Goal: Task Accomplishment & Management: Manage account settings

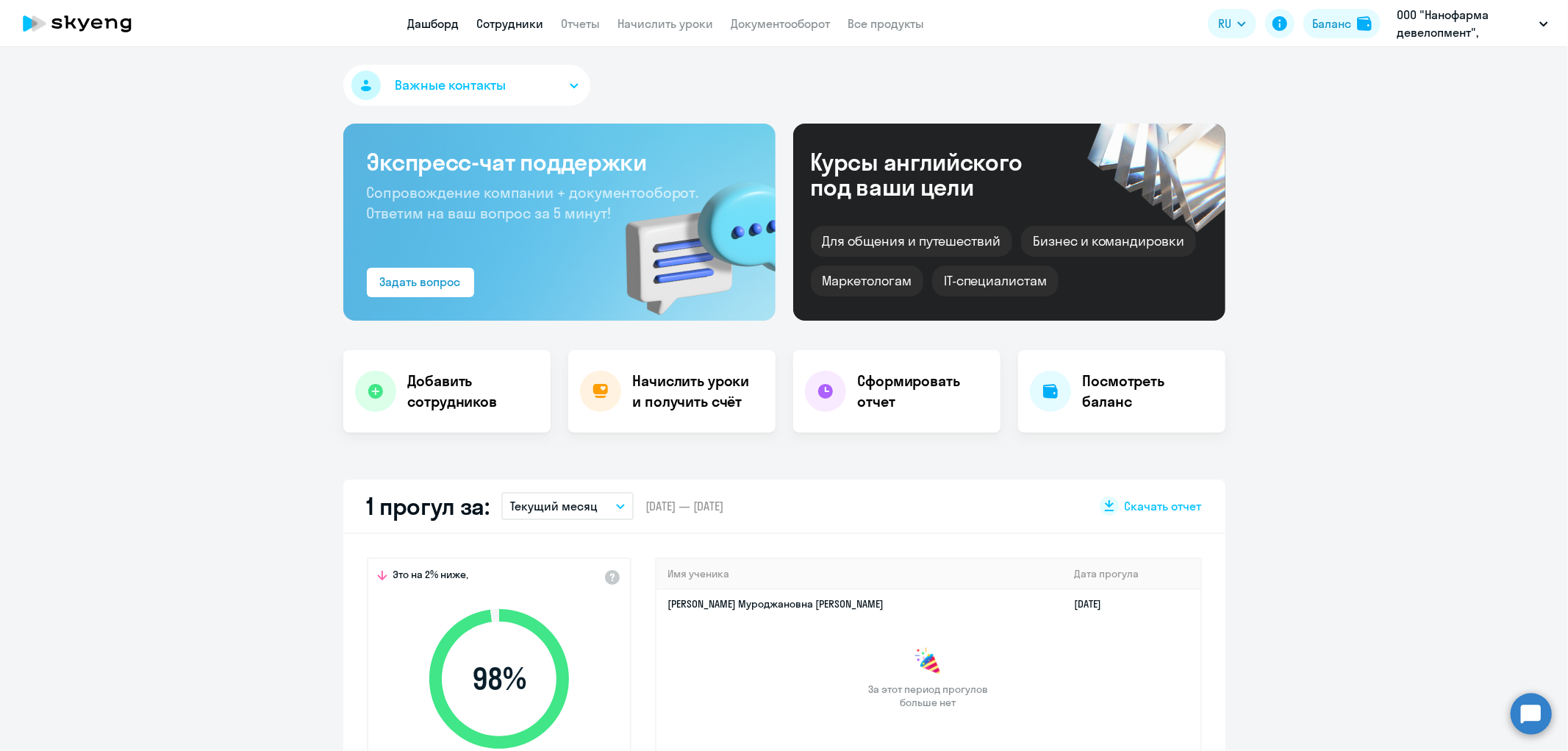
click at [511, 24] on link "Сотрудники" at bounding box center [510, 24] width 67 height 15
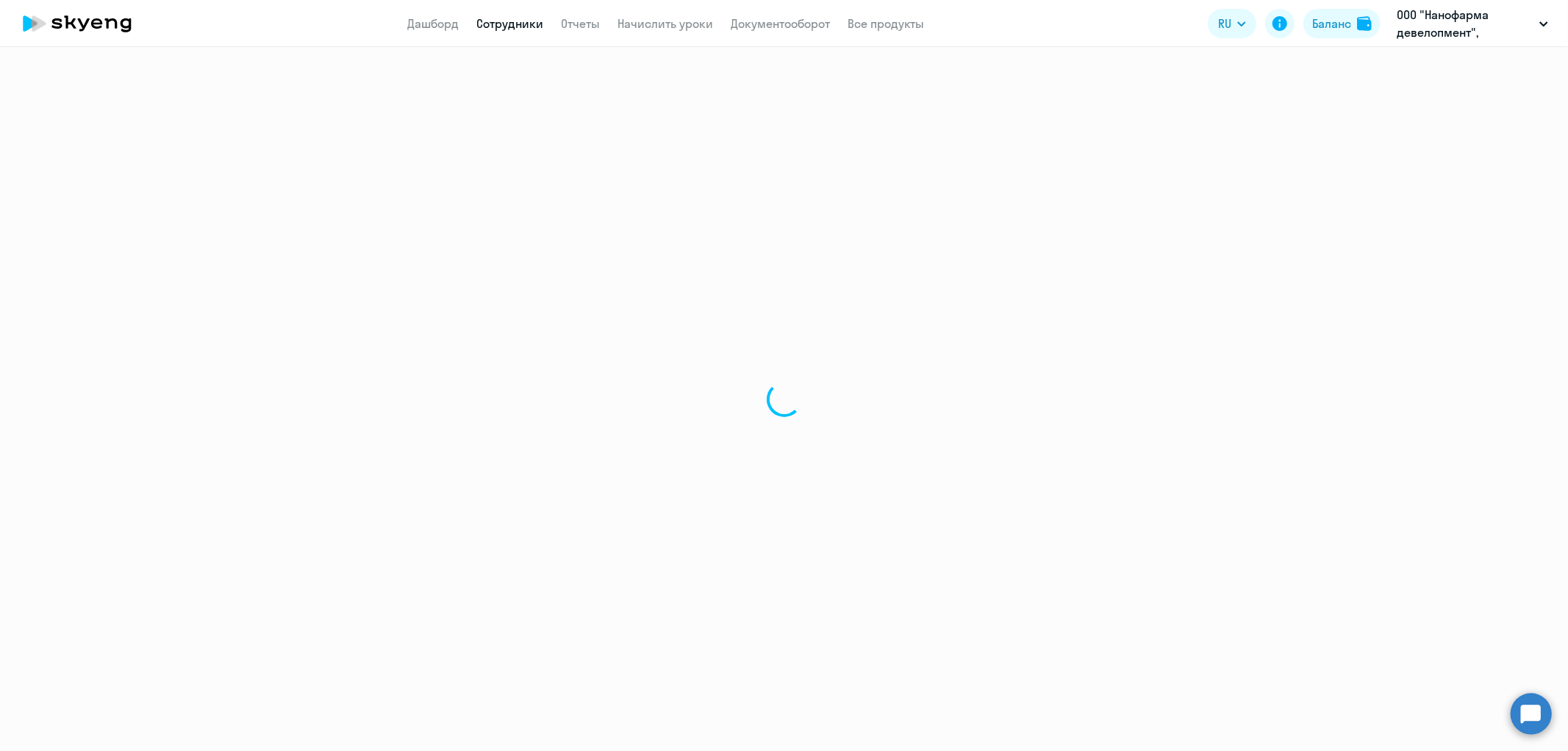
select select "30"
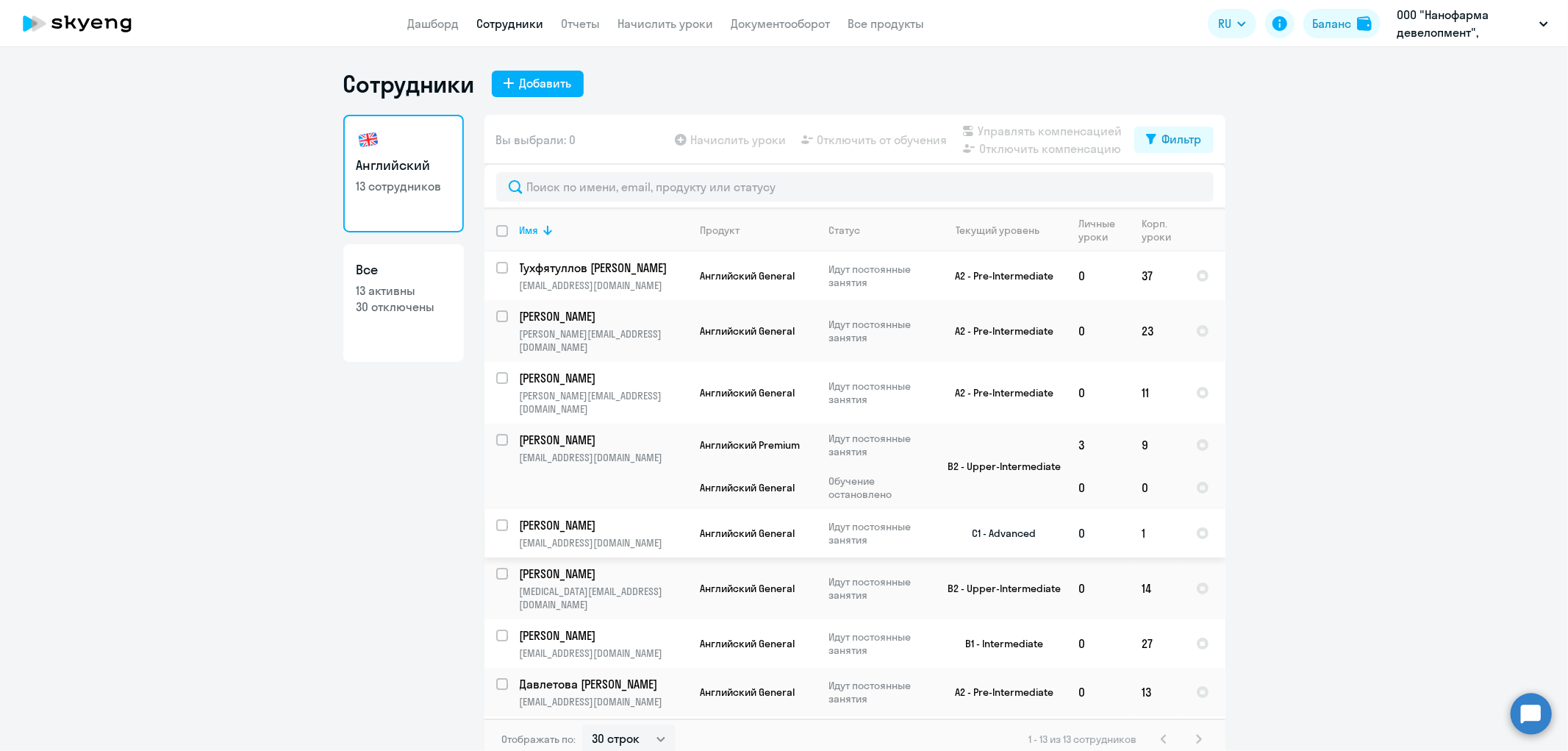
scroll to position [82, 0]
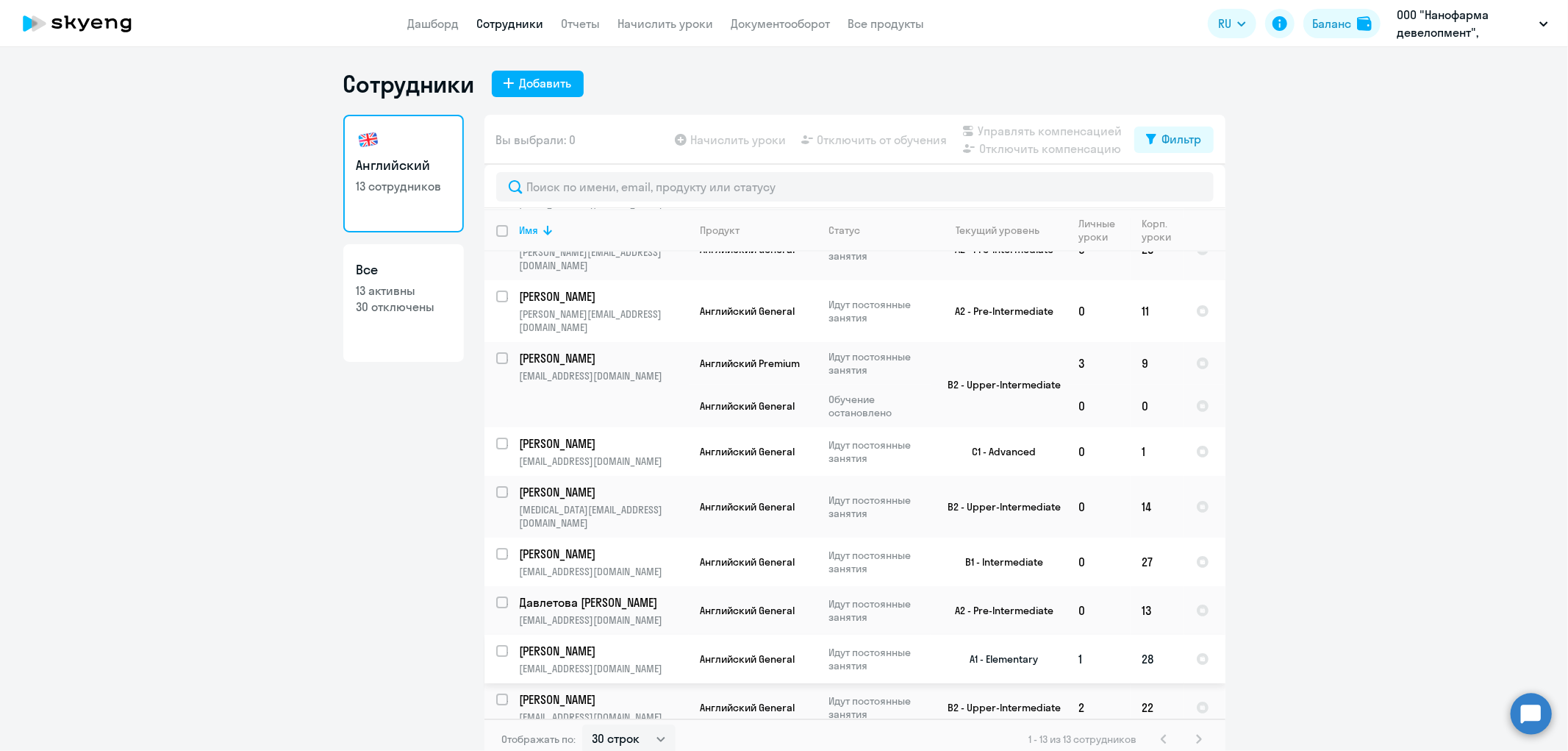
click at [496, 645] on input "select row 38258839" at bounding box center [510, 659] width 29 height 29
checkbox input "true"
click at [854, 135] on span "Отключить от обучения" at bounding box center [882, 139] width 130 height 17
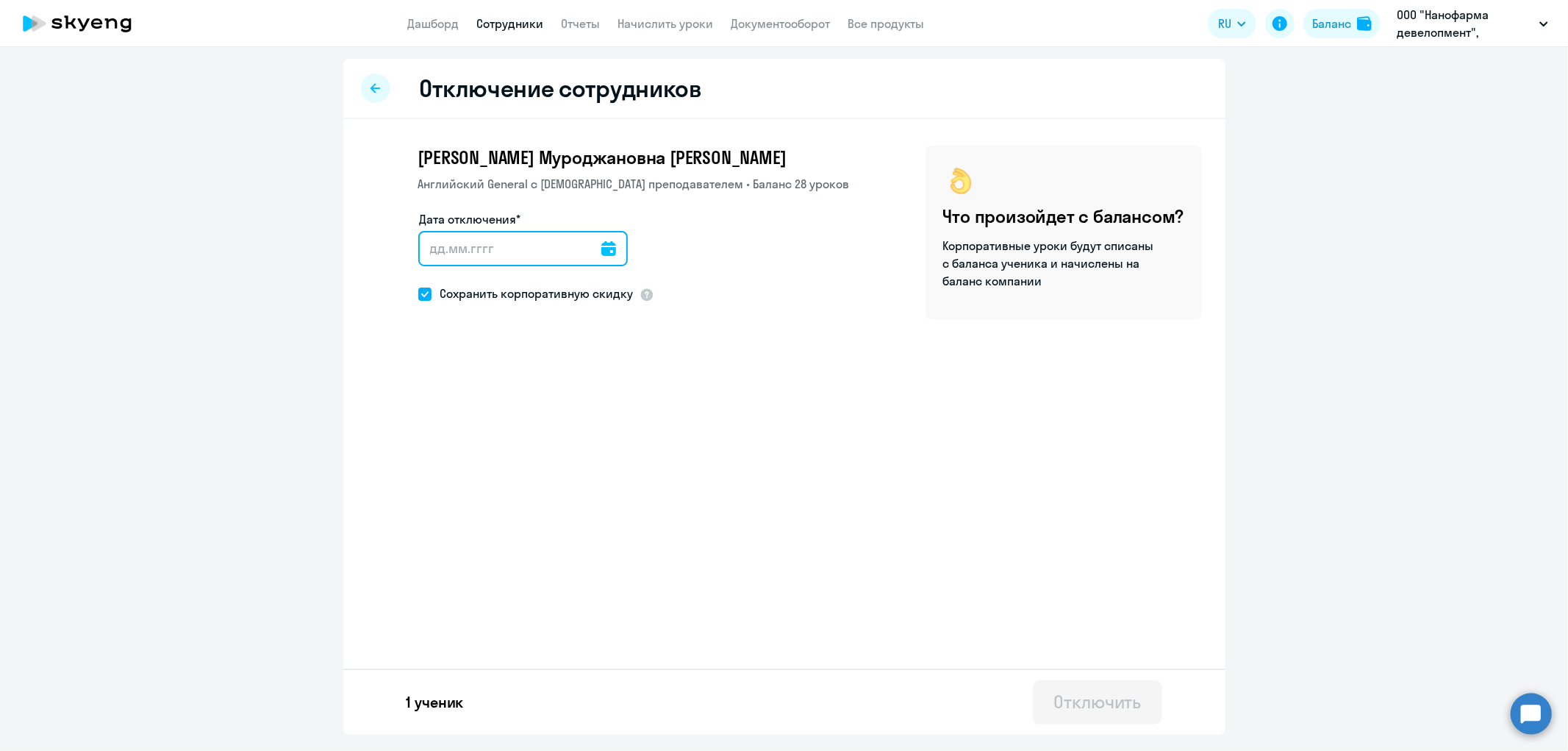
click at [444, 247] on input "Дата отключения*" at bounding box center [522, 248] width 209 height 35
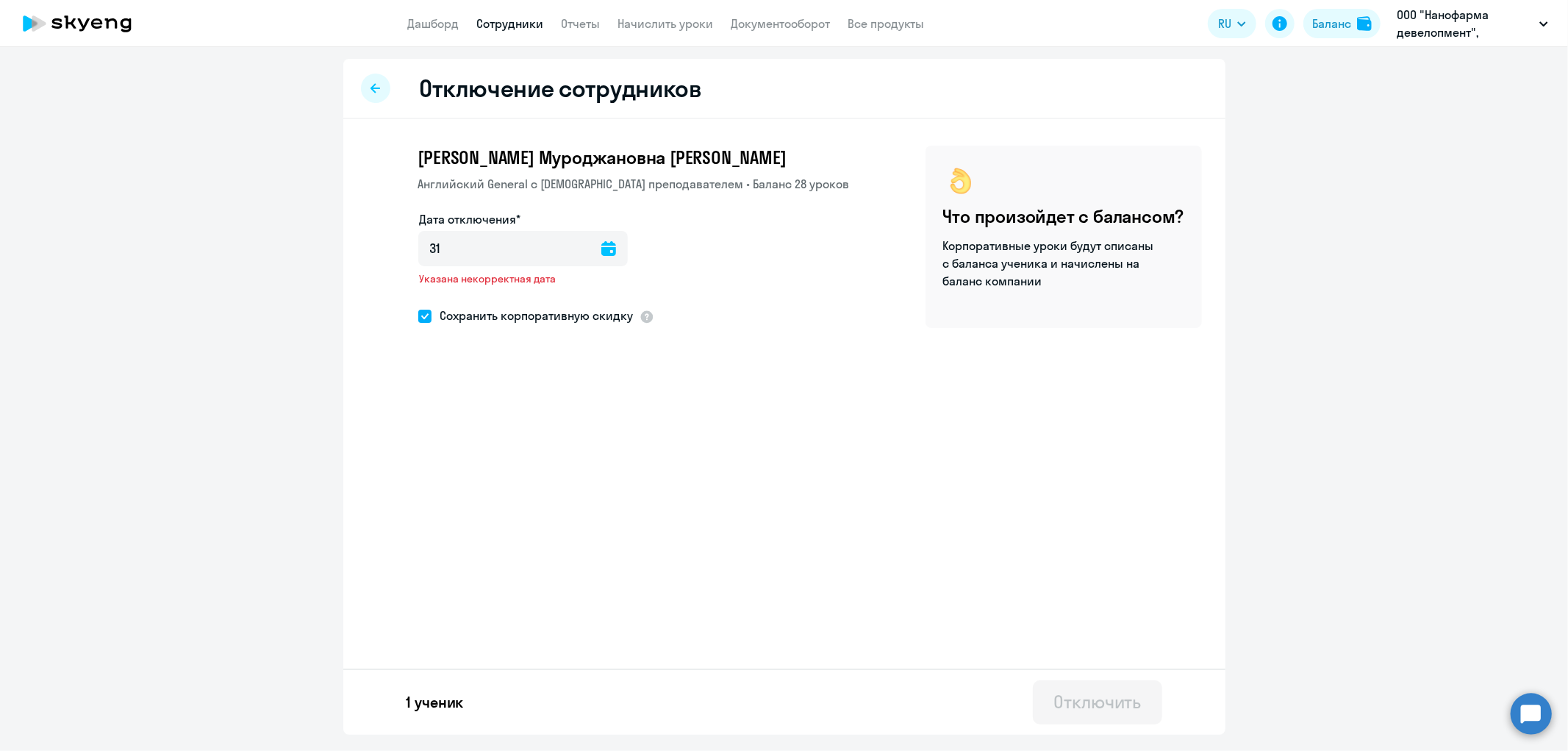
click at [601, 250] on icon at bounding box center [609, 249] width 15 height 15
click at [614, 474] on span "31" at bounding box center [615, 474] width 26 height 26
type input "[DATE]"
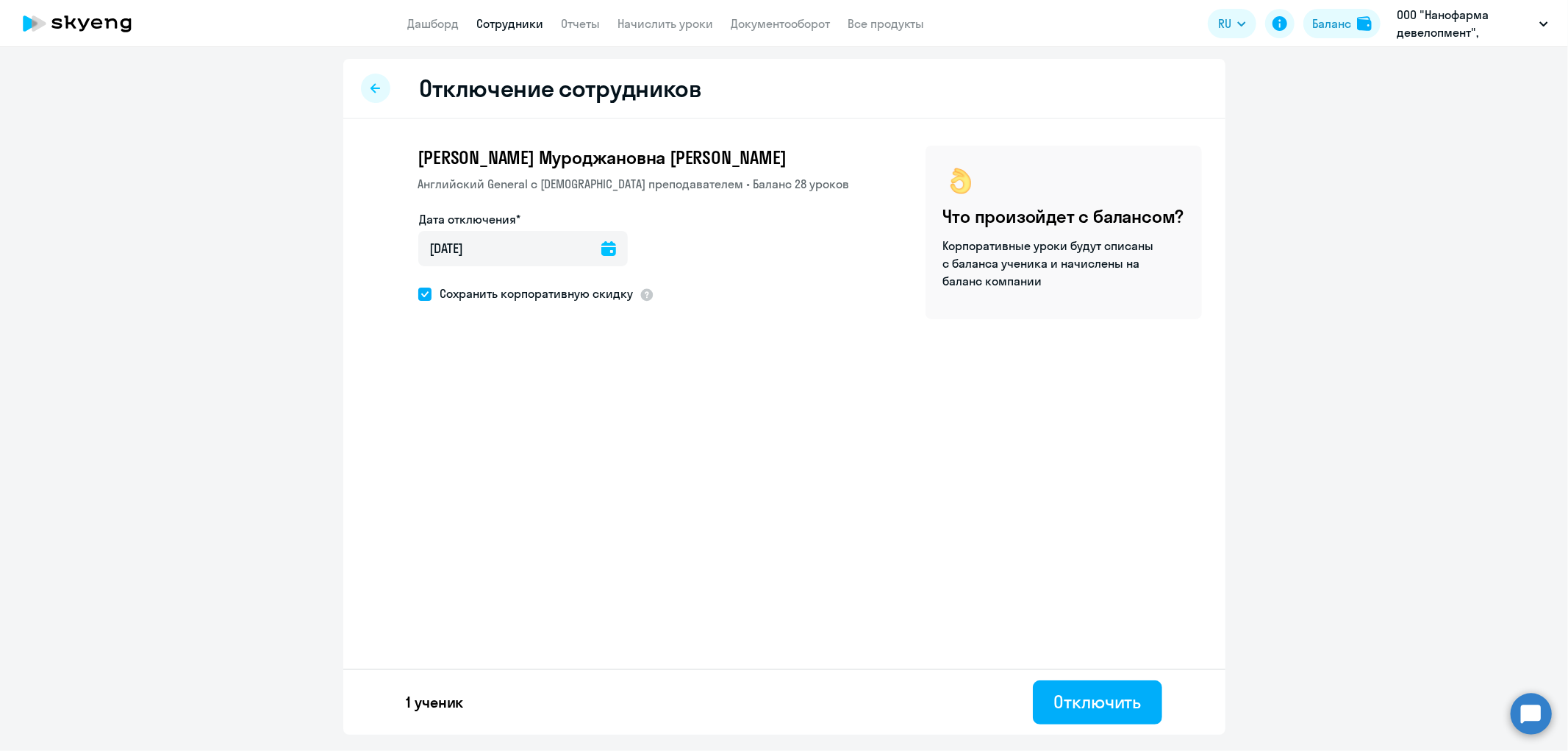
click at [426, 292] on span at bounding box center [425, 294] width 14 height 14
click at [418, 294] on input "Сохранить корпоративную скидку" at bounding box center [417, 294] width 1 height 1
checkbox input "false"
click at [1120, 688] on button "Отключить" at bounding box center [1097, 702] width 128 height 44
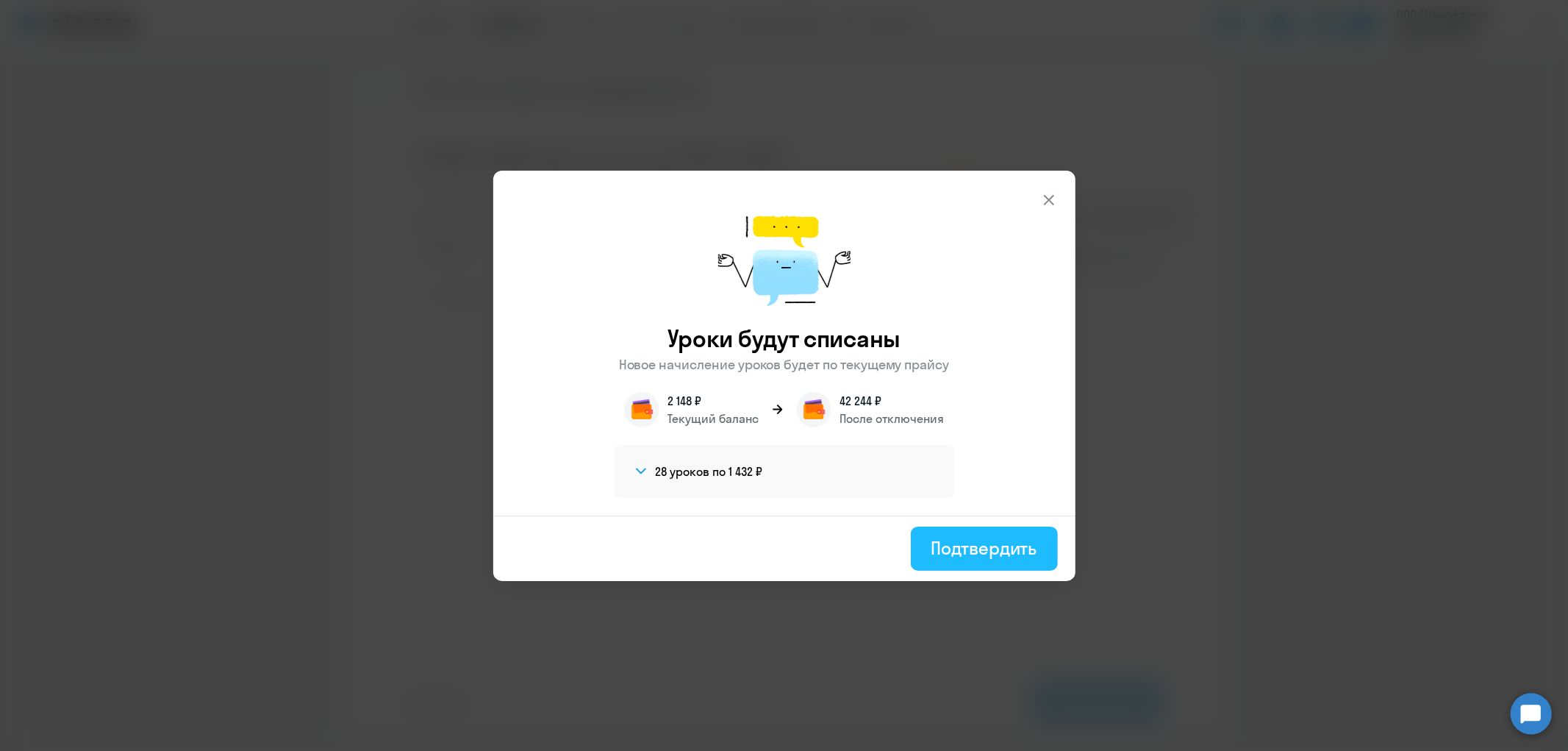
click at [989, 547] on div "Подтвердить" at bounding box center [984, 547] width 106 height 23
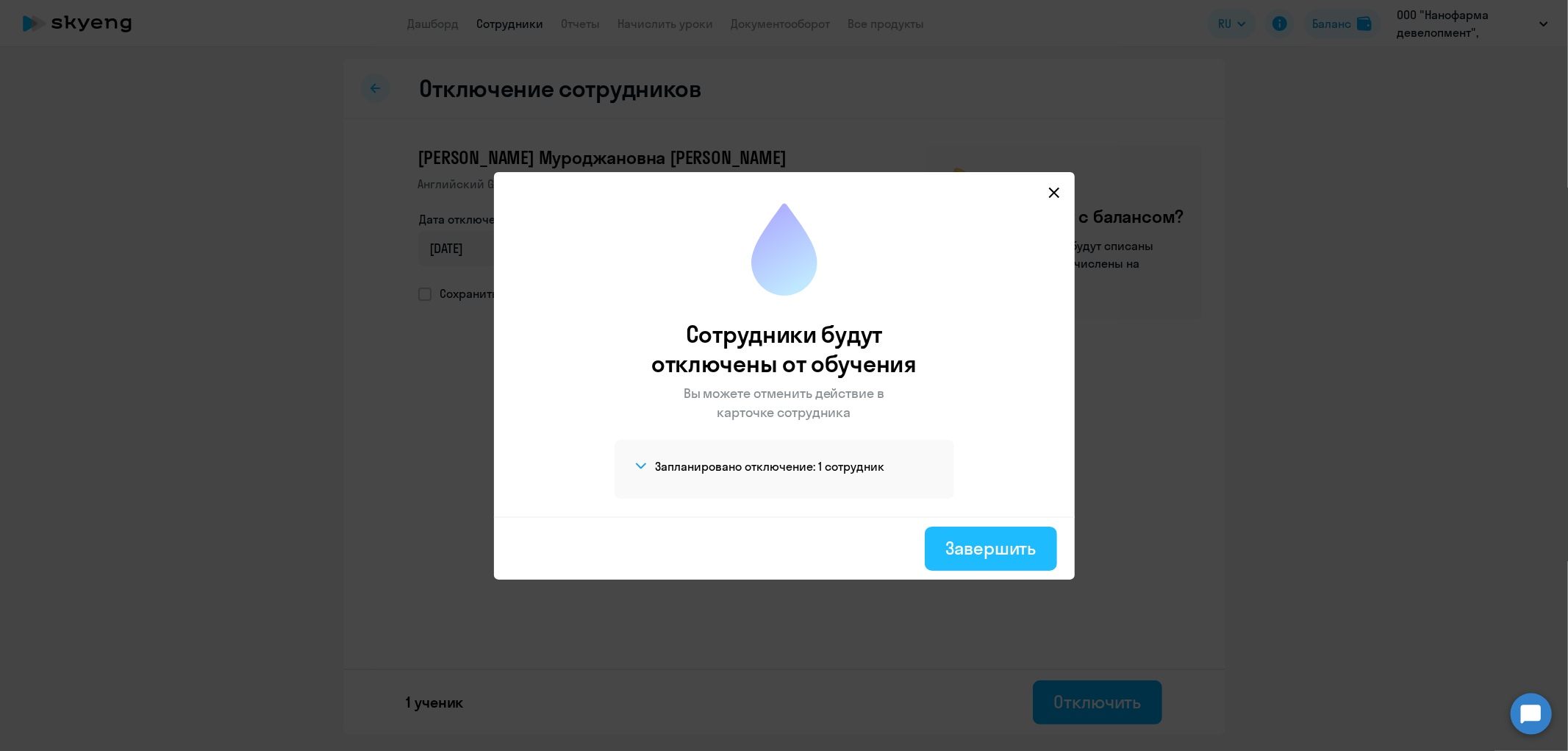
click at [1018, 541] on div "Завершить" at bounding box center [990, 547] width 90 height 23
select select "30"
